Goal: Transaction & Acquisition: Purchase product/service

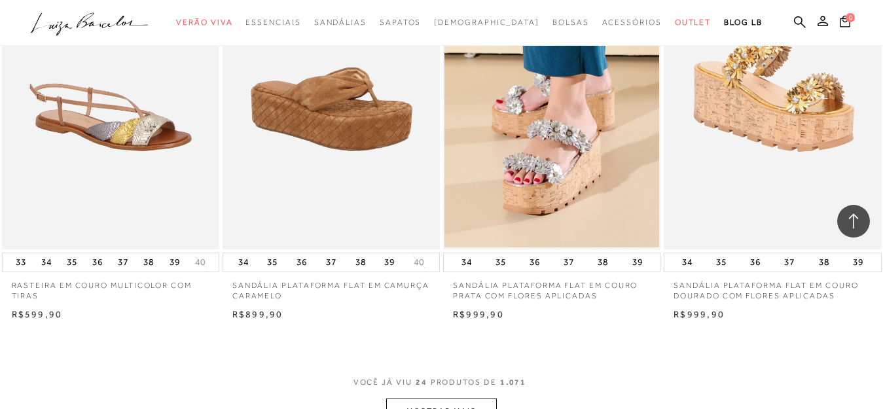
scroll to position [2421, 0]
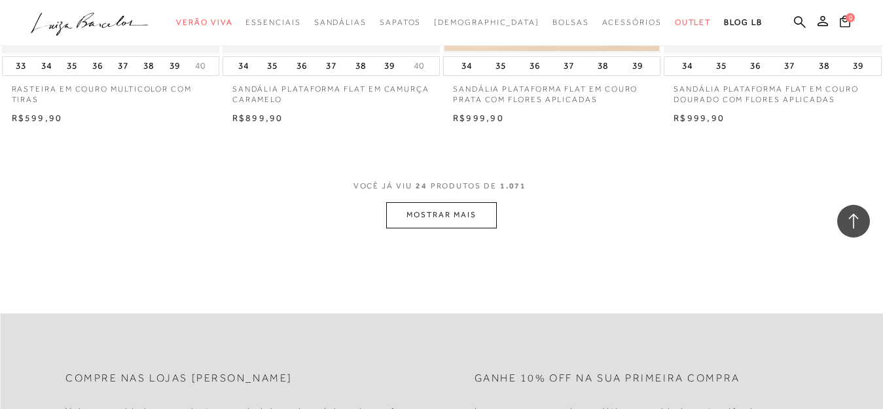
click at [418, 222] on button "MOSTRAR MAIS" at bounding box center [441, 215] width 110 height 26
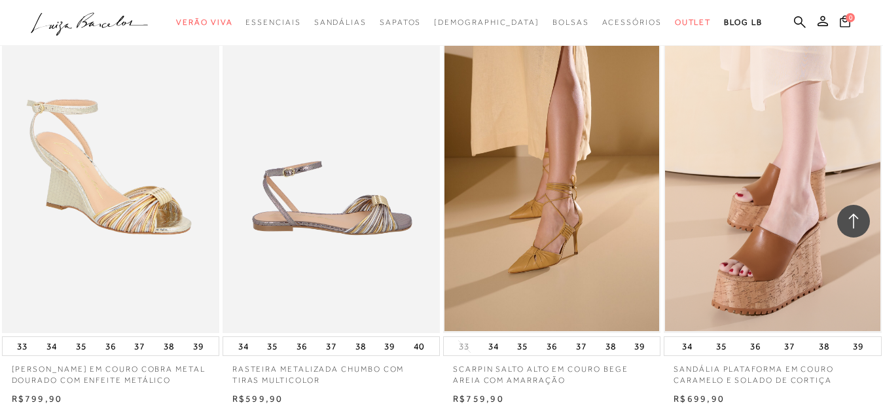
scroll to position [2618, 0]
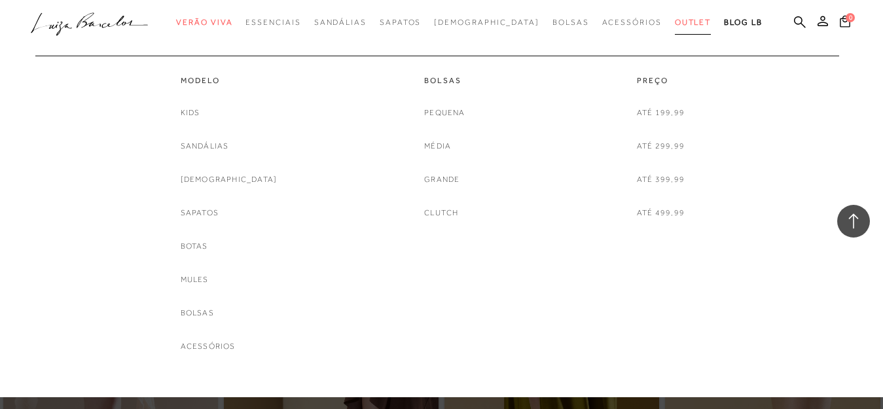
click at [675, 26] on span "Outlet" at bounding box center [693, 22] width 37 height 9
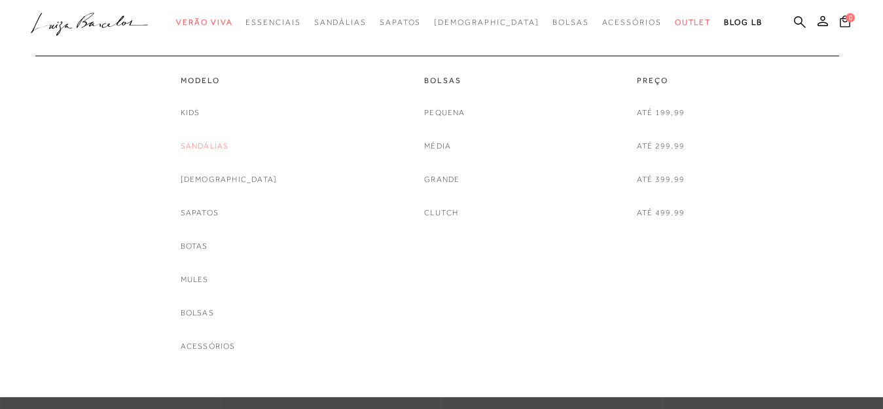
click at [224, 140] on link "Sandálias" at bounding box center [205, 146] width 48 height 14
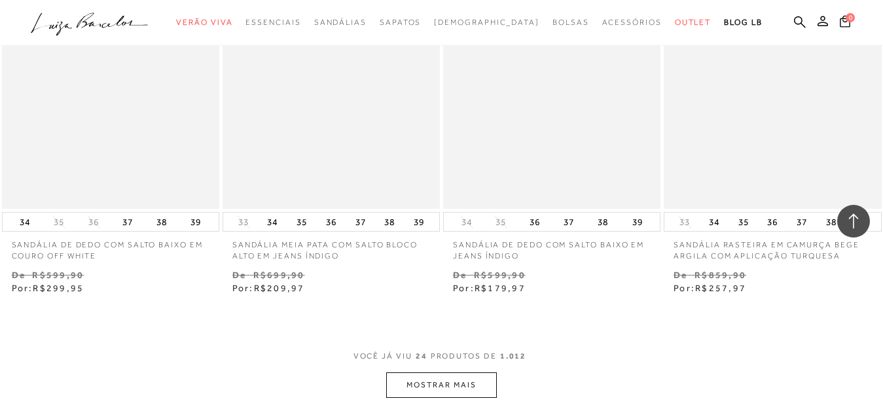
scroll to position [2421, 0]
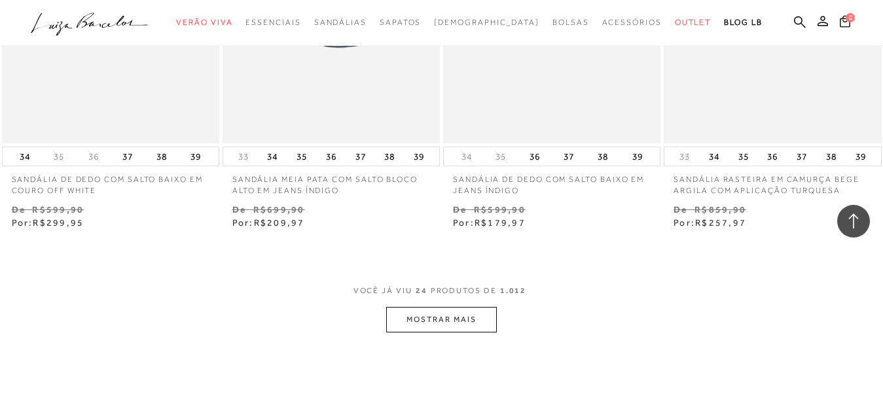
click at [444, 308] on button "MOSTRAR MAIS" at bounding box center [441, 320] width 110 height 26
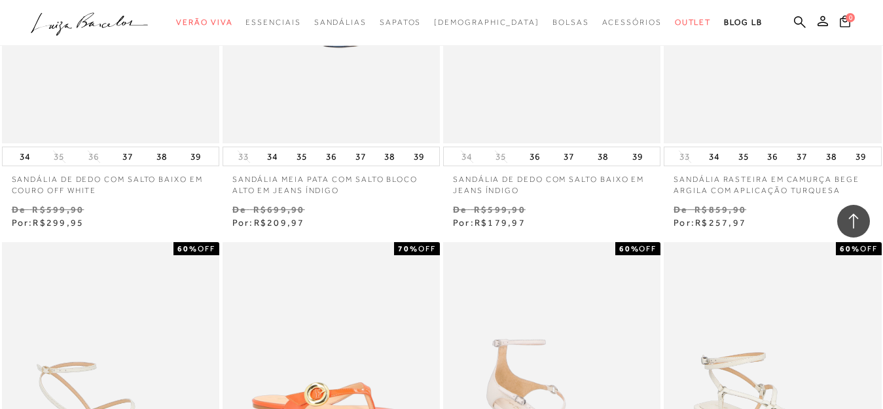
click at [435, 242] on div "SANDÁLIA RASTEIRA MAXI FIVELA LARANJA SUNSET 70% OFF" at bounding box center [330, 405] width 217 height 326
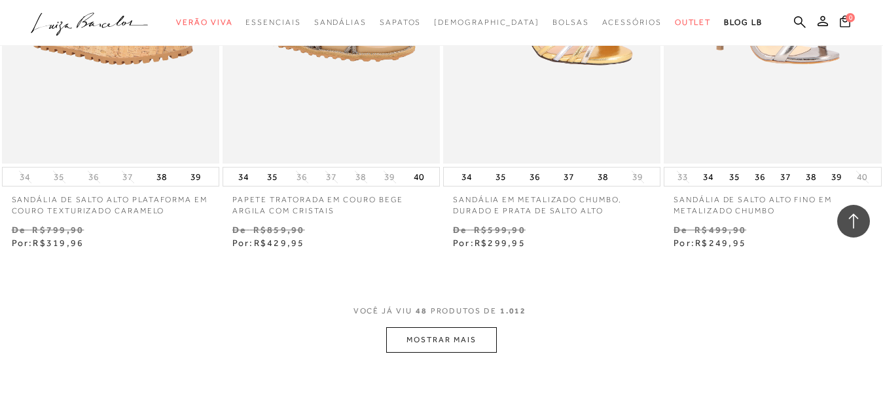
scroll to position [5104, 0]
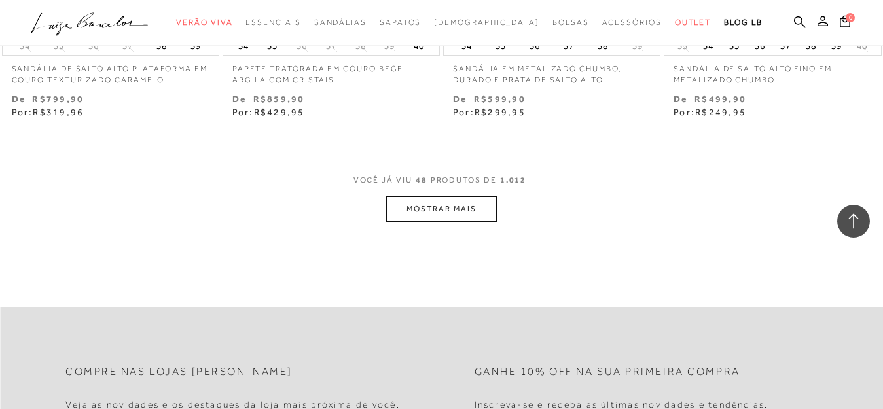
click at [435, 200] on button "MOSTRAR MAIS" at bounding box center [441, 209] width 110 height 26
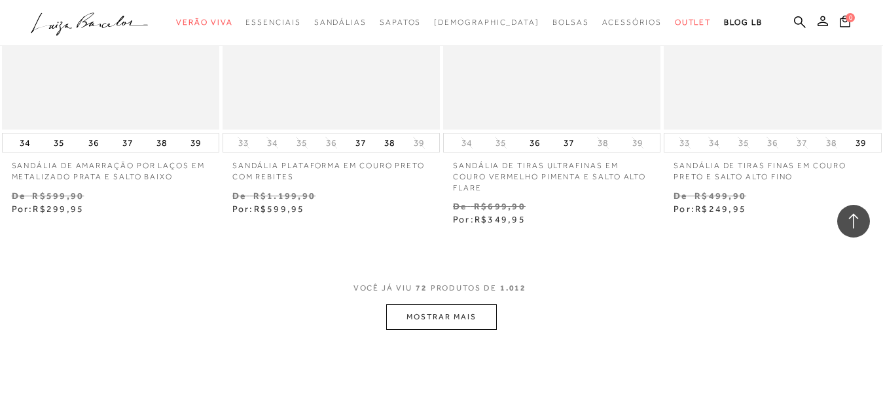
scroll to position [7656, 0]
